Goal: Navigation & Orientation: Find specific page/section

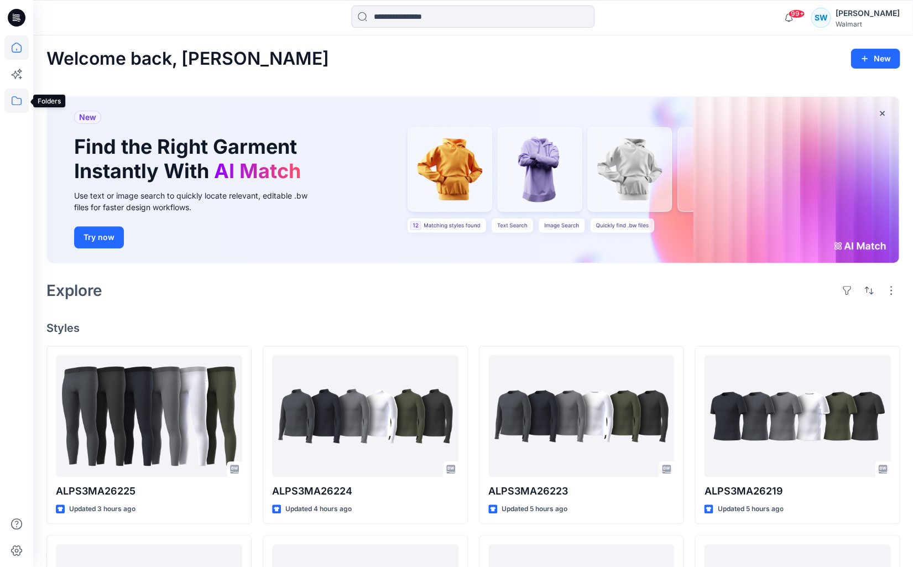
click at [16, 100] on icon at bounding box center [16, 100] width 24 height 24
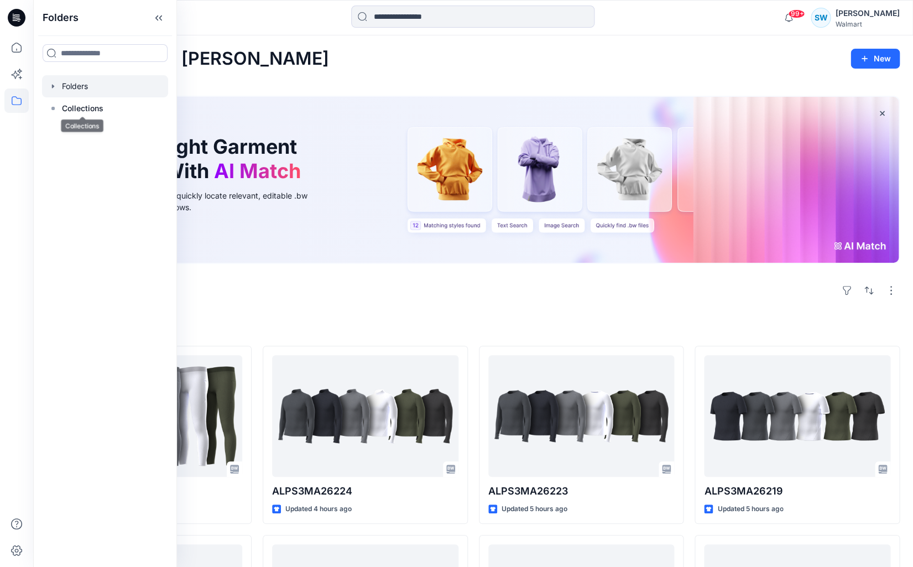
click at [73, 81] on div at bounding box center [105, 86] width 126 height 22
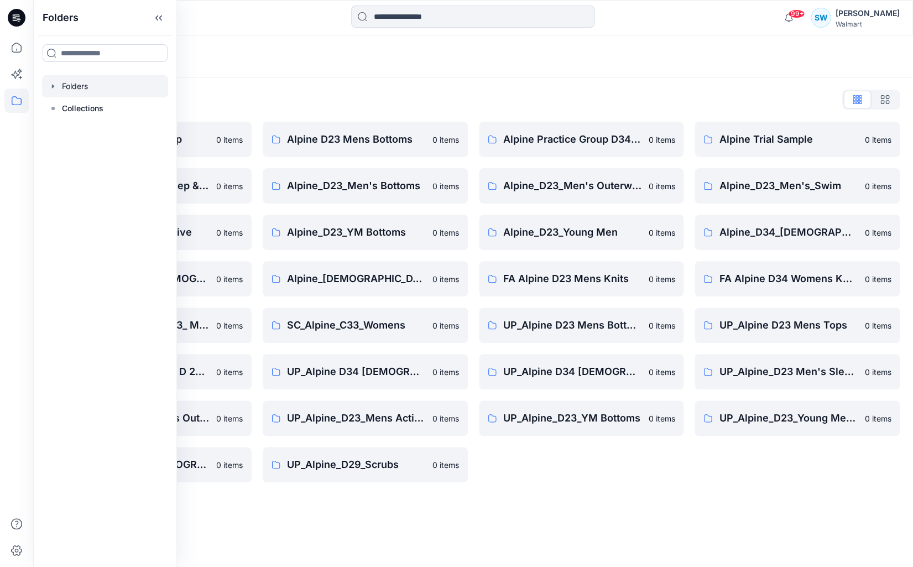
click at [223, 56] on div "Folders" at bounding box center [429, 56] width 767 height 15
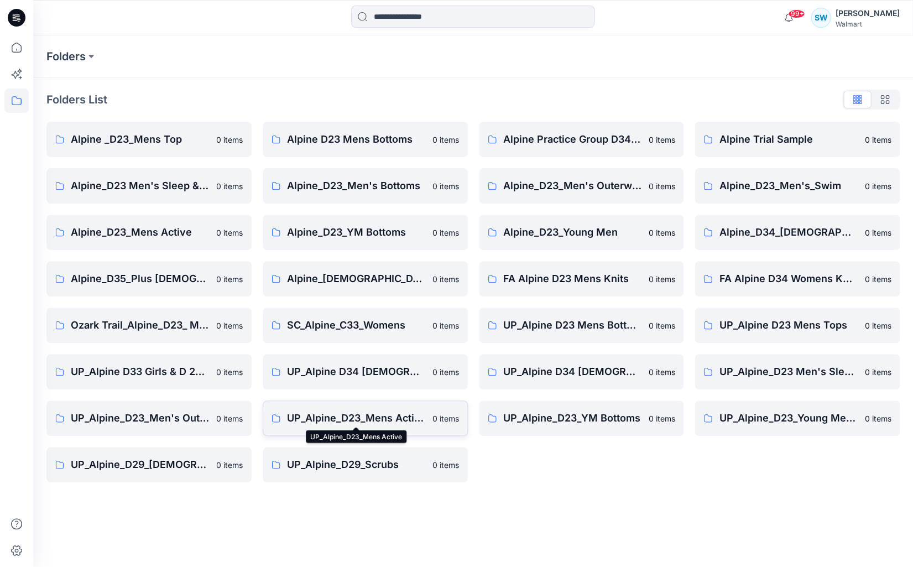
click at [400, 421] on p "UP_Alpine_D23_Mens Active" at bounding box center [356, 417] width 139 height 15
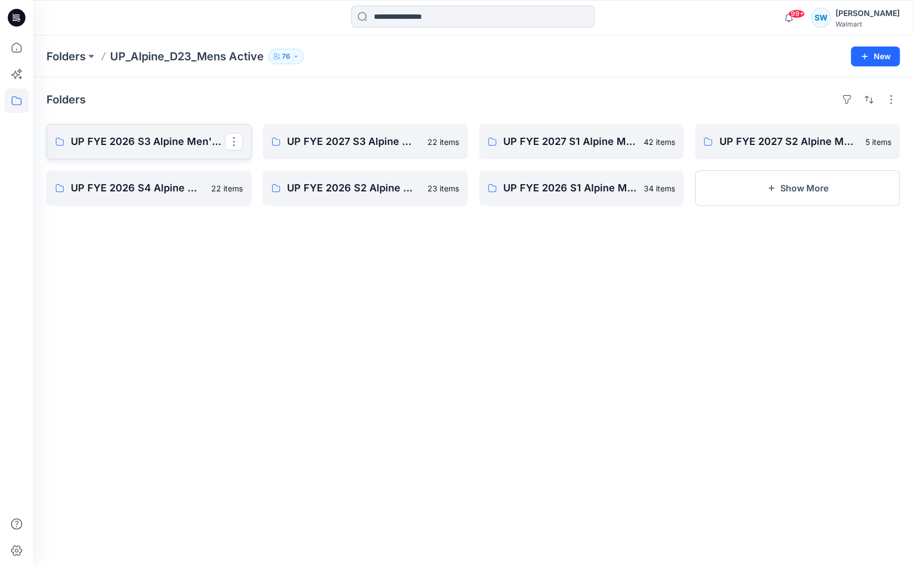
click at [142, 142] on p "UP FYE 2026 S3 Alpine Men's Active Alpine" at bounding box center [148, 141] width 154 height 15
click at [348, 145] on p "UP FYE 2027 S3 Alpine Men's Active Alpine" at bounding box center [364, 141] width 154 height 15
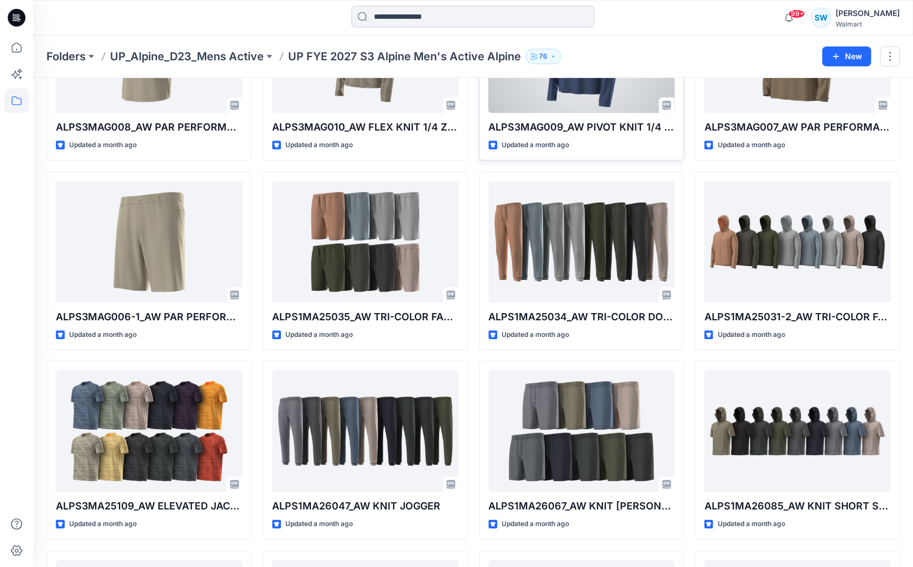
scroll to position [137, 0]
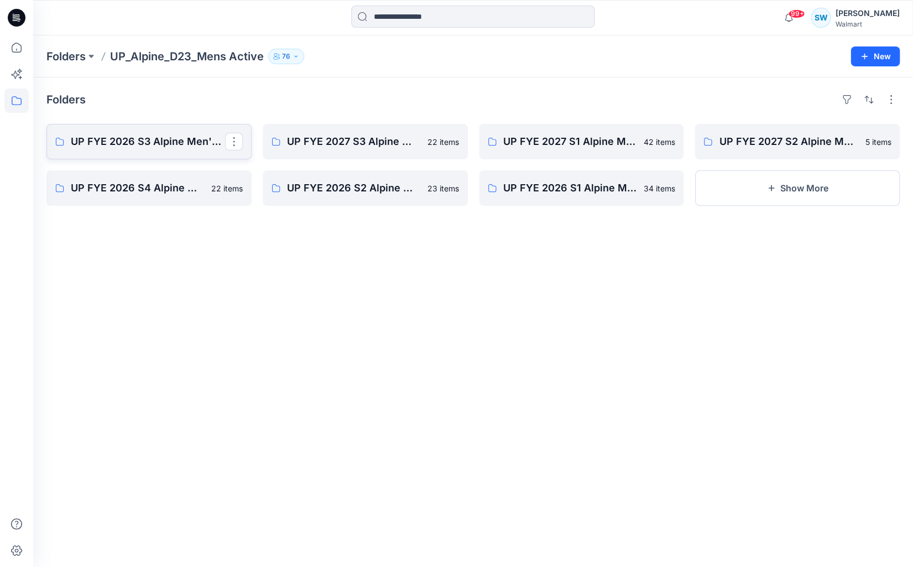
click at [160, 146] on p "UP FYE 2026 S3 Alpine Men's Active Alpine" at bounding box center [148, 141] width 154 height 15
